Goal: Information Seeking & Learning: Find specific fact

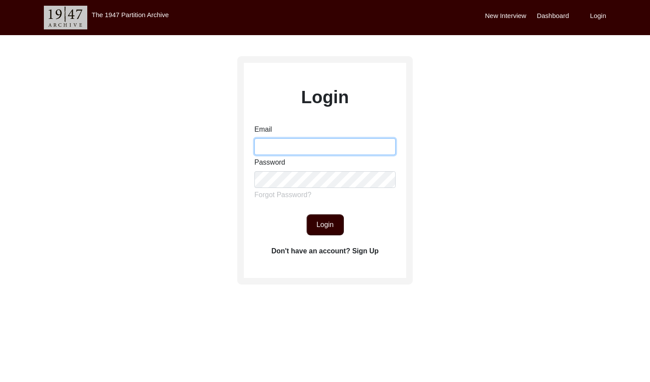
click at [314, 146] on input "Email" at bounding box center [324, 146] width 141 height 17
type input "[EMAIL_ADDRESS][DOMAIN_NAME]"
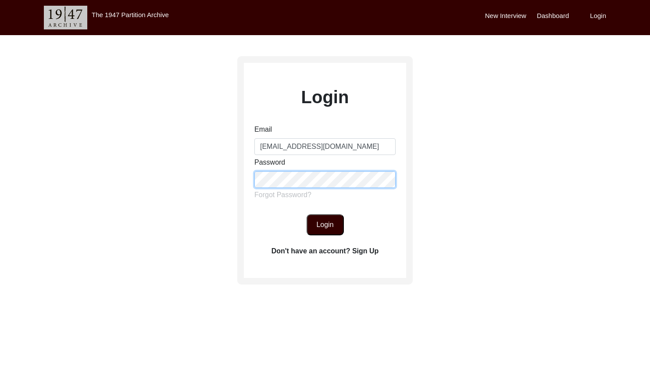
click at [247, 182] on form "Email [EMAIL_ADDRESS][DOMAIN_NAME] Password Forgot Password? Login" at bounding box center [325, 179] width 162 height 111
drag, startPoint x: 320, startPoint y: 226, endPoint x: 326, endPoint y: 218, distance: 10.0
click at [321, 226] on button "Login" at bounding box center [325, 224] width 37 height 21
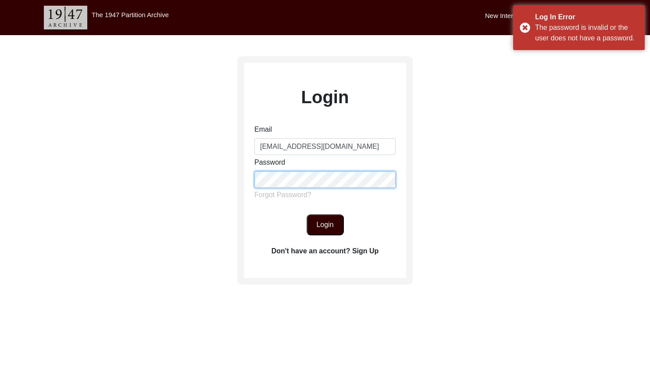
click at [202, 167] on div "Login Email [EMAIL_ADDRESS][DOMAIN_NAME] Password Forgot Password? Login Don't …" at bounding box center [325, 194] width 650 height 319
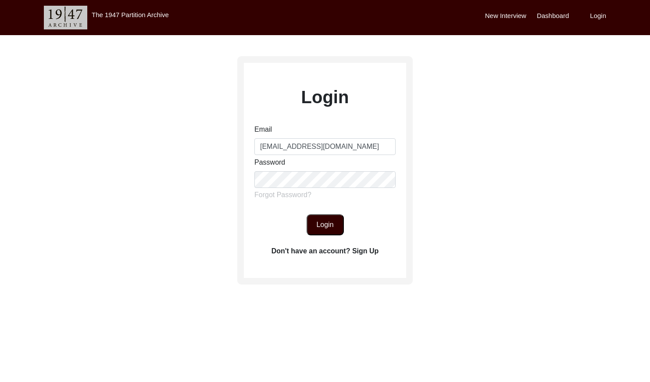
click at [332, 225] on button "Login" at bounding box center [325, 224] width 37 height 21
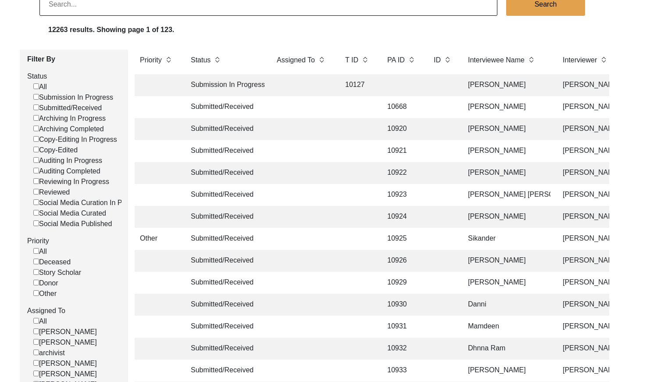
scroll to position [79, 0]
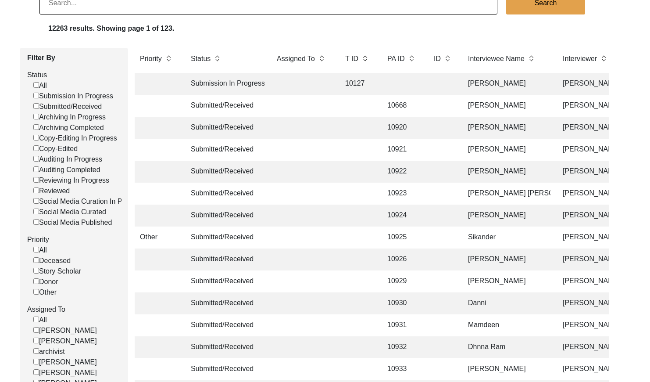
click at [39, 107] on label "Submitted/Received" at bounding box center [67, 106] width 68 height 11
click at [39, 107] on input "Submitted/Received" at bounding box center [36, 106] width 6 height 6
checkbox input "false"
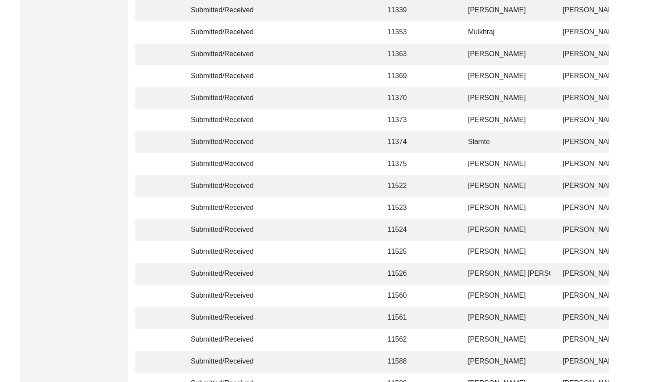
scroll to position [2073, 0]
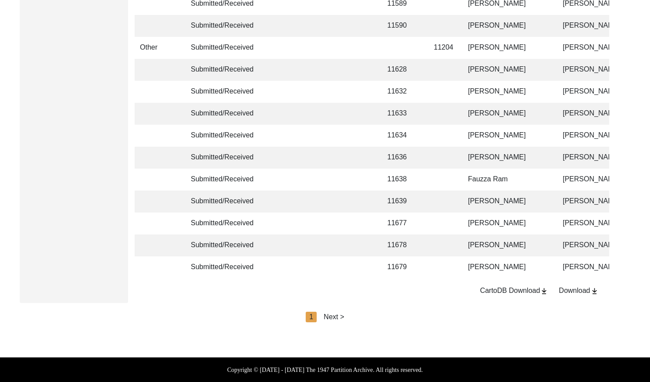
drag, startPoint x: 330, startPoint y: 315, endPoint x: 336, endPoint y: 318, distance: 7.3
click at [330, 315] on div "Next >" at bounding box center [334, 316] width 21 height 11
drag, startPoint x: 338, startPoint y: 315, endPoint x: 342, endPoint y: 316, distance: 4.4
click at [338, 315] on div "< Previous 2 Next >" at bounding box center [324, 316] width 79 height 11
click at [350, 316] on div "Next >" at bounding box center [354, 316] width 21 height 11
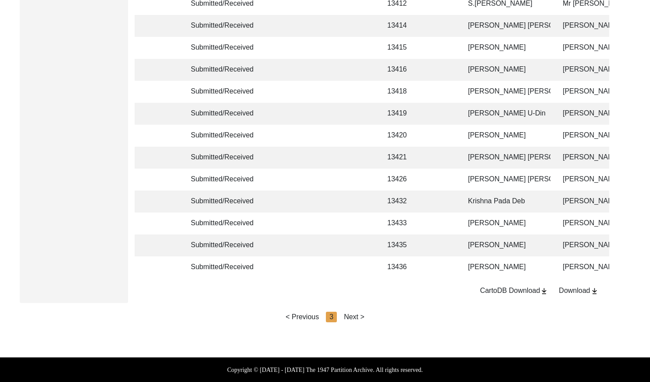
click at [357, 316] on div "Next >" at bounding box center [354, 316] width 21 height 11
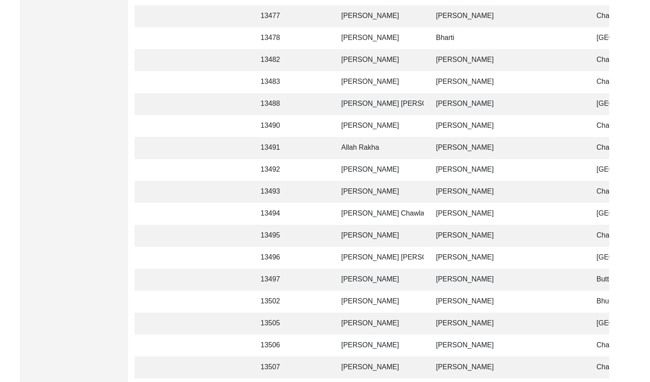
scroll to position [0, 0]
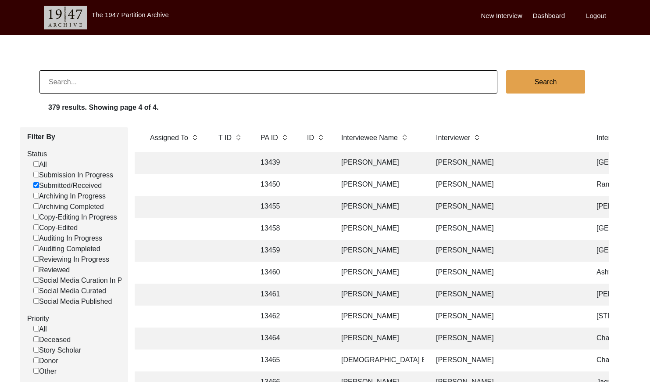
click at [209, 90] on input at bounding box center [268, 81] width 458 height 23
paste input "Nenumal [PERSON_NAME]"
type input "Nenumal [PERSON_NAME]"
checkbox input "false"
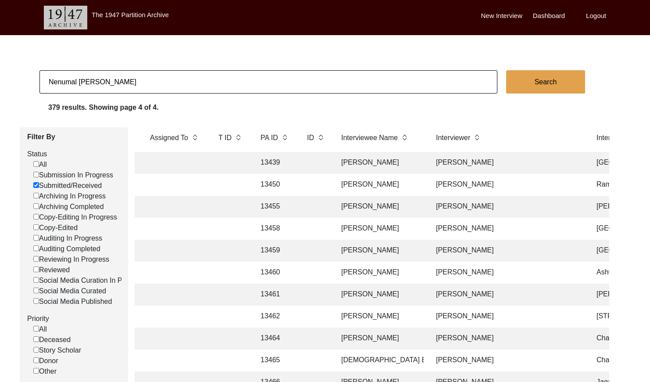
checkbox input "false"
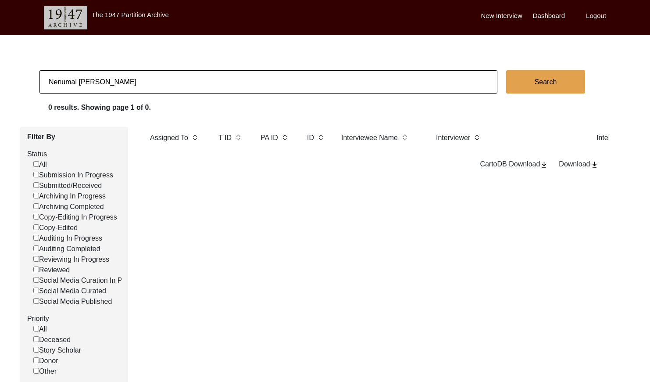
type input "Nenumal [PERSON_NAME]"
checkbox input "false"
click at [113, 84] on input "Nenumal [PERSON_NAME]" at bounding box center [268, 81] width 458 height 23
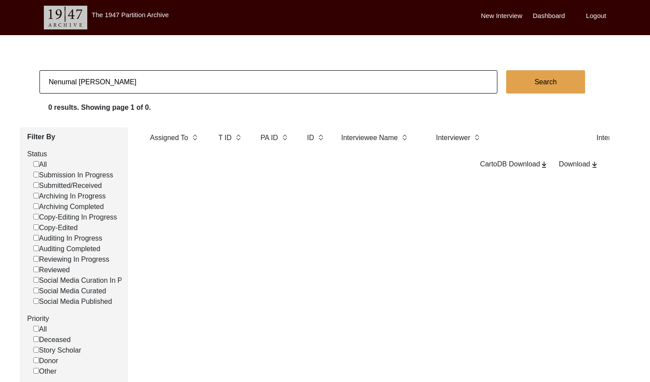
click at [113, 84] on input "Nenumal [PERSON_NAME]" at bounding box center [268, 81] width 458 height 23
paste input "[PERSON_NAME]"
drag, startPoint x: 65, startPoint y: 82, endPoint x: 111, endPoint y: 77, distance: 46.3
click at [66, 82] on input "[PERSON_NAME]" at bounding box center [268, 81] width 458 height 23
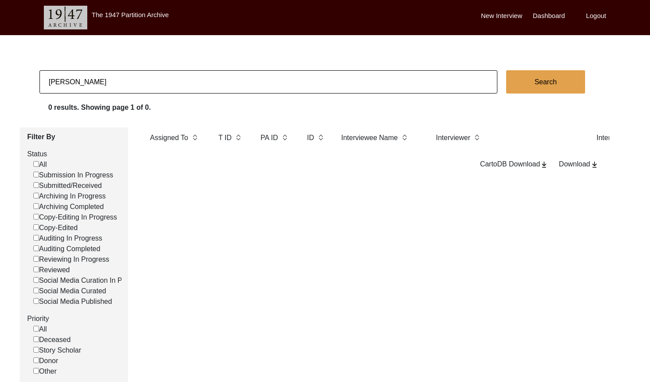
type input "[PERSON_NAME]"
checkbox input "false"
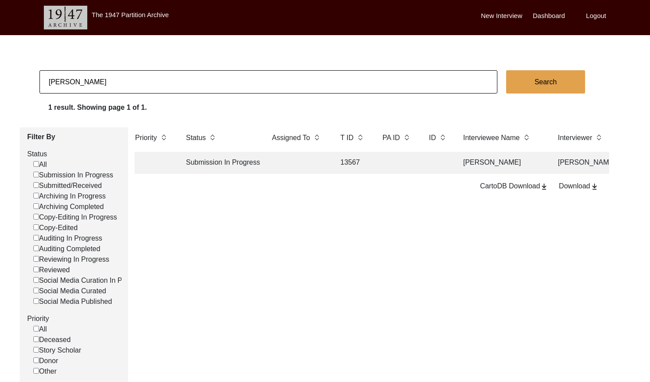
scroll to position [0, 5]
click at [161, 76] on input "[PERSON_NAME]" at bounding box center [268, 81] width 458 height 23
click at [161, 78] on input "[PERSON_NAME]" at bounding box center [268, 81] width 458 height 23
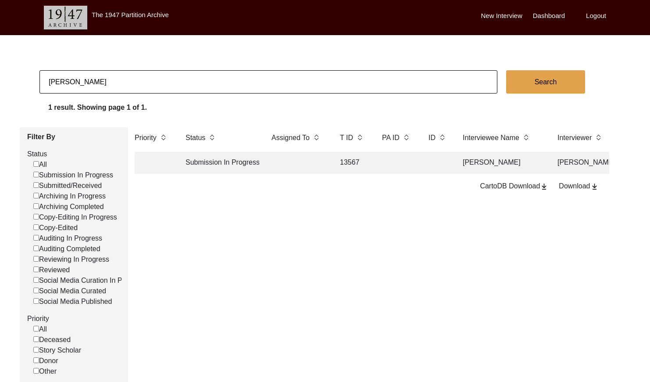
paste input "Rajwinder_"
type input "[PERSON_NAME]"
checkbox input "false"
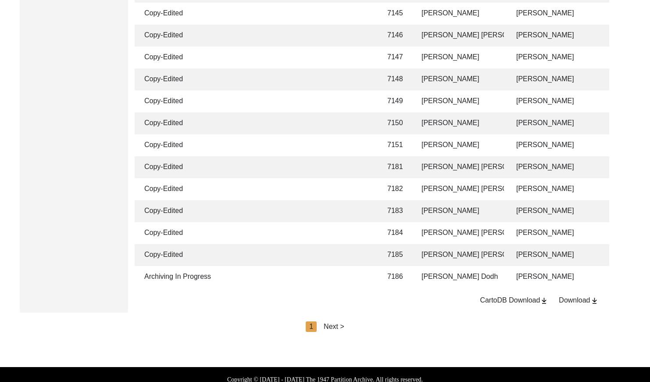
scroll to position [2073, 0]
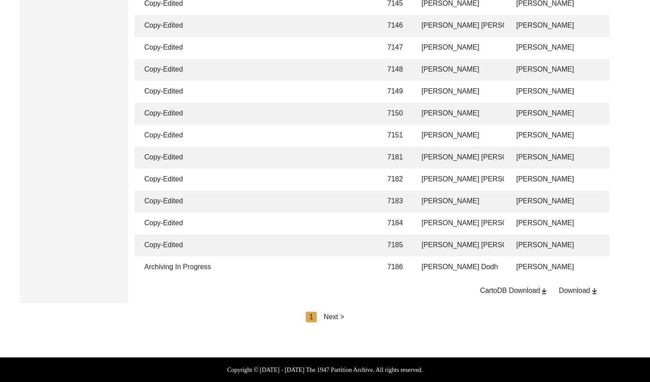
click at [333, 316] on div "Next >" at bounding box center [334, 316] width 21 height 11
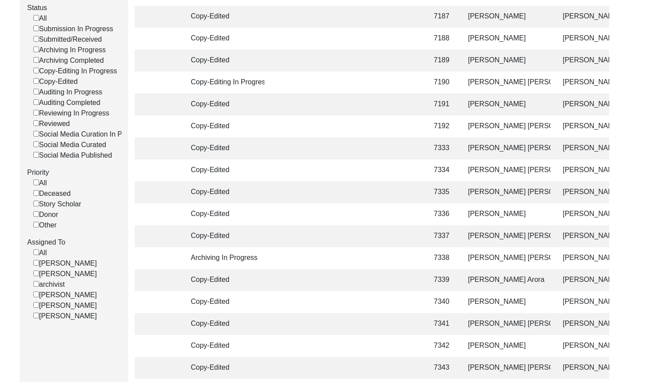
scroll to position [0, 0]
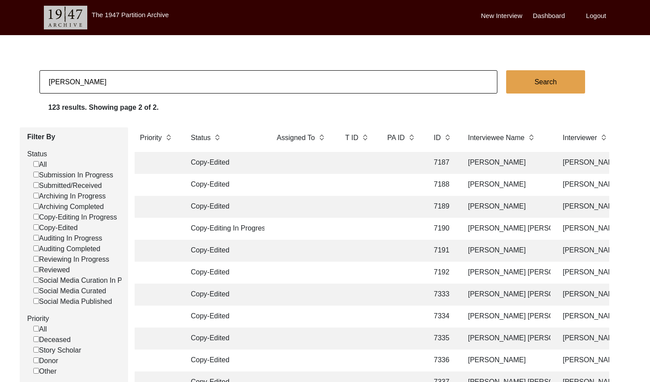
click at [158, 77] on input "[PERSON_NAME]" at bounding box center [268, 81] width 458 height 23
click at [157, 77] on input "[PERSON_NAME]" at bounding box center [268, 81] width 458 height 23
click at [157, 78] on input "[PERSON_NAME]" at bounding box center [268, 81] width 458 height 23
click at [157, 80] on input "[PERSON_NAME]" at bounding box center [268, 81] width 458 height 23
click at [142, 83] on input "[PERSON_NAME]" at bounding box center [268, 81] width 458 height 23
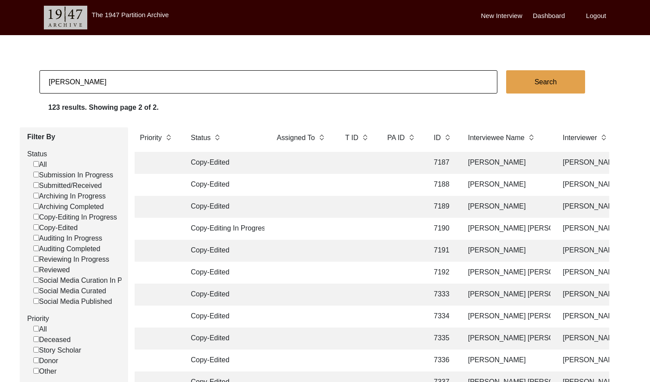
click at [142, 83] on input "[PERSON_NAME]" at bounding box center [268, 81] width 458 height 23
paste input "Srijita_Biswas"
type input "[PERSON_NAME]"
checkbox input "false"
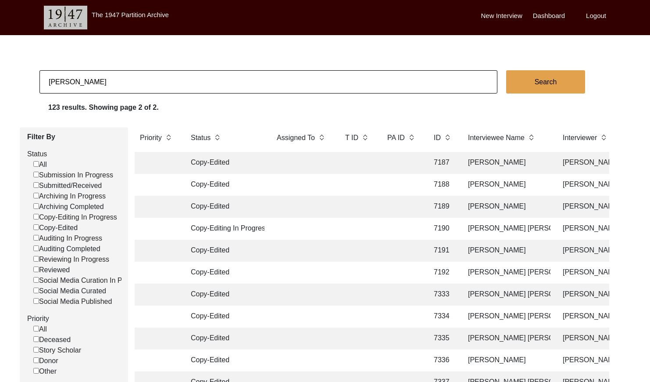
checkbox input "false"
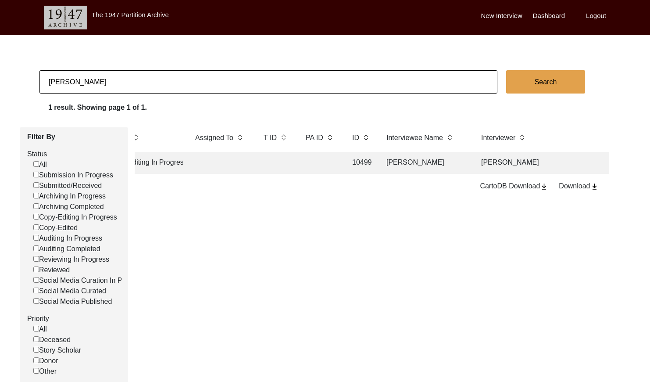
scroll to position [0, 85]
click at [100, 86] on input "[PERSON_NAME]" at bounding box center [268, 81] width 458 height 23
checkbox input "false"
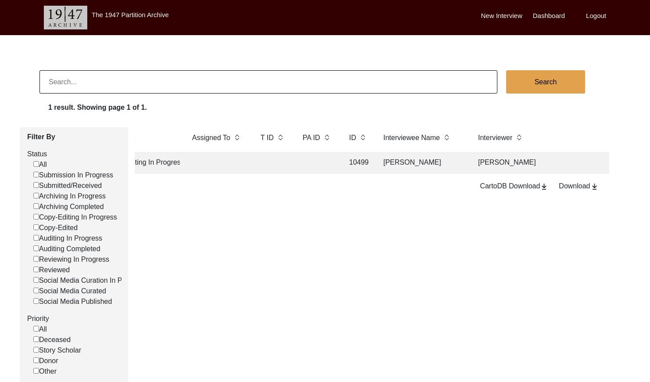
checkbox input "false"
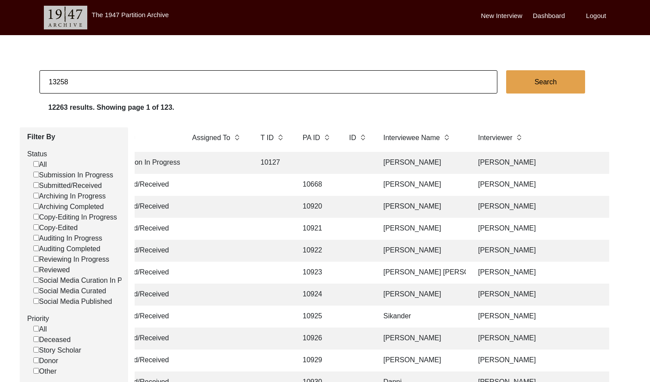
type input "13258"
checkbox input "false"
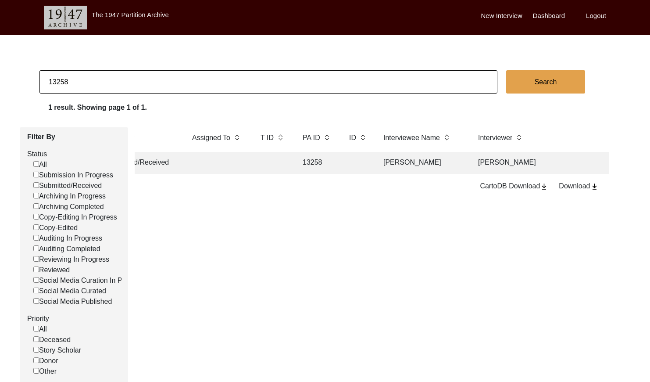
click at [353, 161] on td at bounding box center [357, 163] width 27 height 22
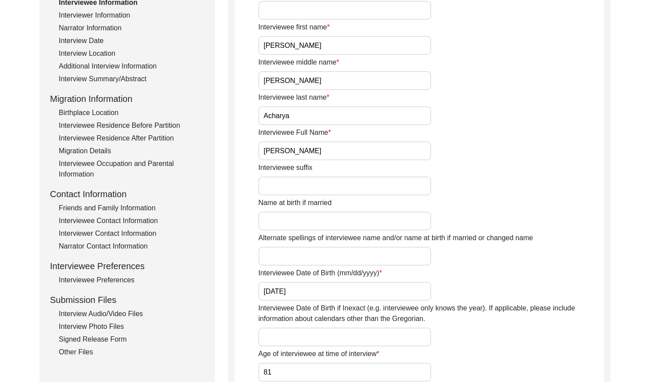
scroll to position [176, 0]
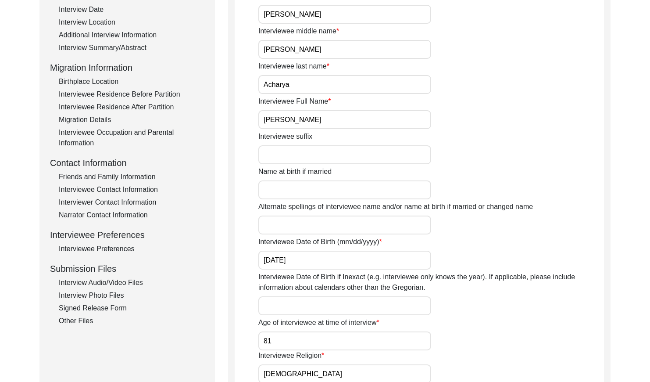
drag, startPoint x: 134, startPoint y: 282, endPoint x: 144, endPoint y: 277, distance: 11.4
click at [137, 280] on div "Interview Audio/Video Files" at bounding box center [132, 282] width 146 height 11
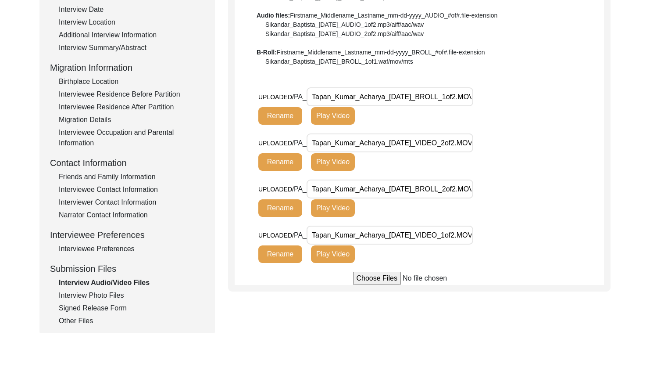
drag, startPoint x: 108, startPoint y: 295, endPoint x: 197, endPoint y: 274, distance: 91.4
click at [111, 293] on div "Interview Photo Files" at bounding box center [132, 295] width 146 height 11
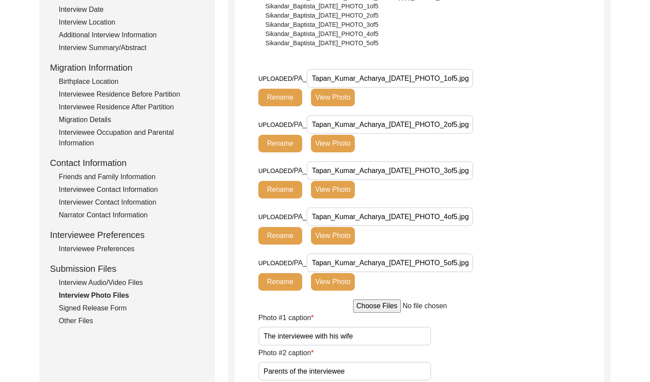
drag, startPoint x: 454, startPoint y: 78, endPoint x: 203, endPoint y: 70, distance: 251.4
click at [332, 96] on button "View Photo" at bounding box center [333, 98] width 44 height 18
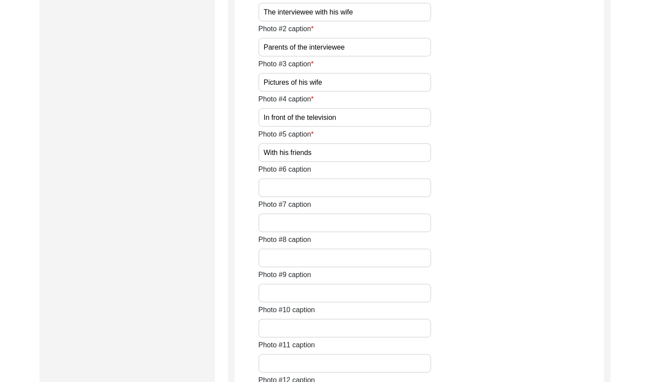
scroll to position [558, 0]
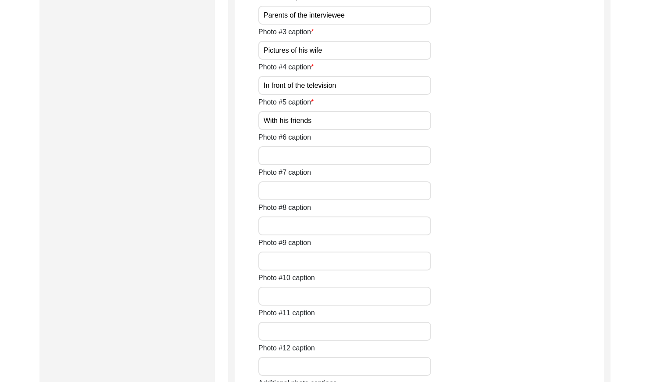
drag, startPoint x: 322, startPoint y: 170, endPoint x: 328, endPoint y: 168, distance: 5.9
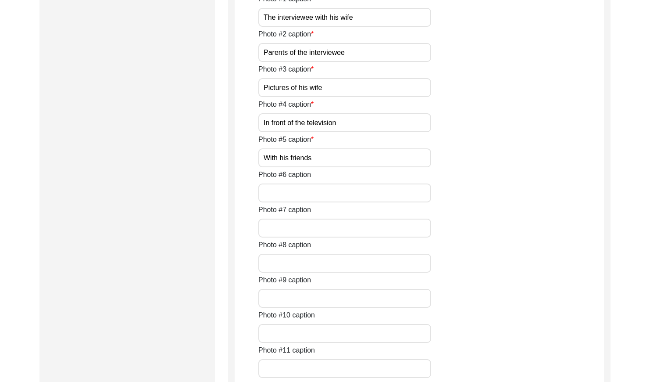
scroll to position [467, 0]
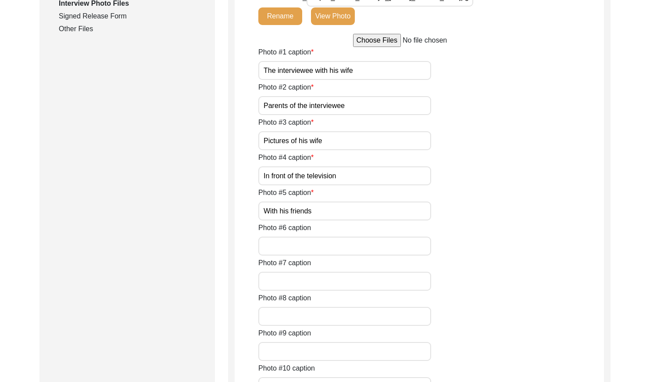
drag, startPoint x: 351, startPoint y: 135, endPoint x: 355, endPoint y: 135, distance: 4.4
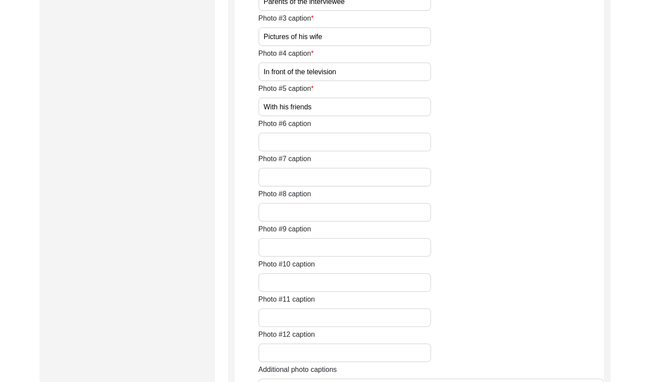
scroll to position [603, 0]
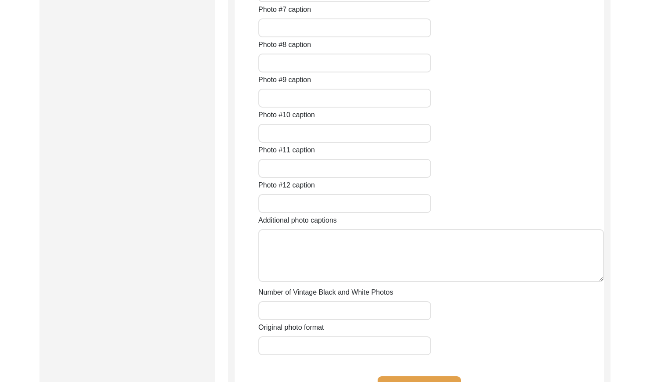
scroll to position [727, 0]
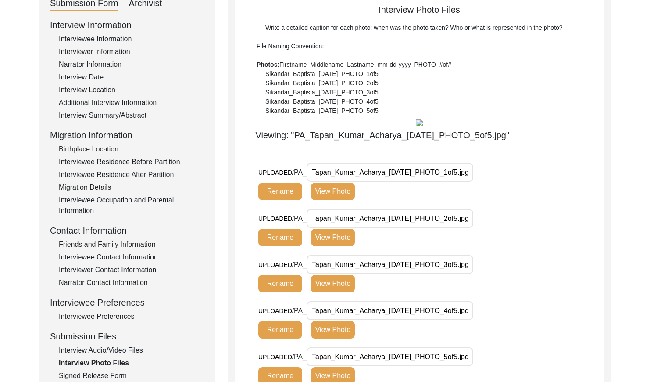
scroll to position [71, 0]
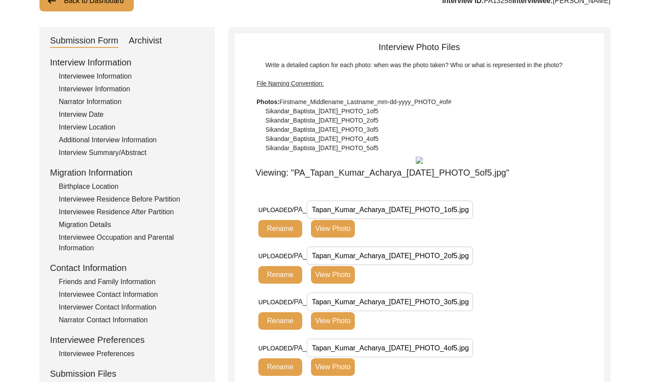
drag, startPoint x: 103, startPoint y: 75, endPoint x: 107, endPoint y: 76, distance: 4.5
click at [103, 75] on div "Interviewee Information" at bounding box center [132, 76] width 146 height 11
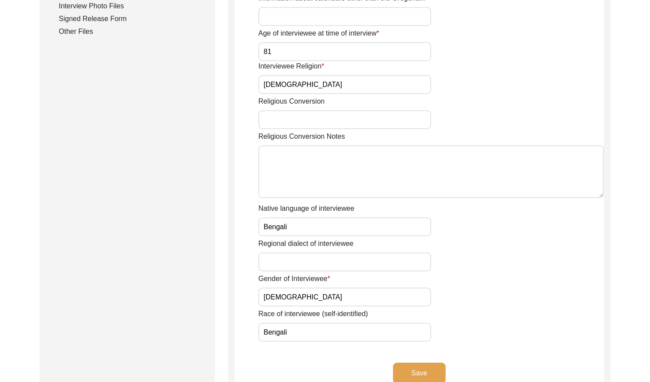
scroll to position [469, 0]
